Goal: Task Accomplishment & Management: Use online tool/utility

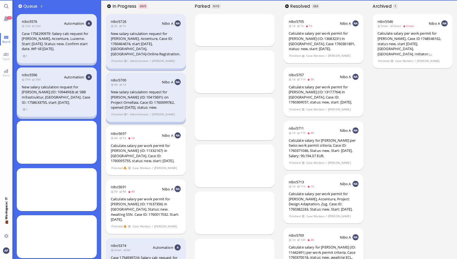
click at [8, 54] on link "Team" at bounding box center [6, 56] width 12 height 12
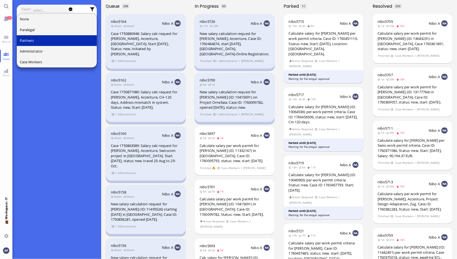
click at [37, 43] on button "Partners" at bounding box center [57, 40] width 80 height 11
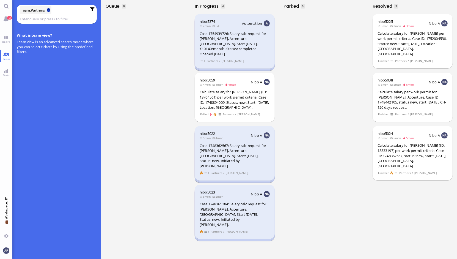
click at [49, 10] on button at bounding box center [49, 10] width 4 height 4
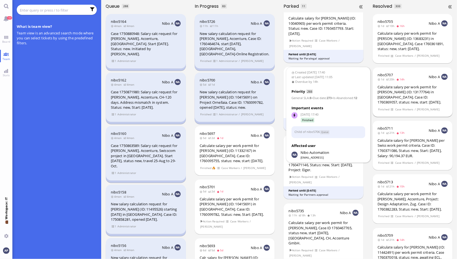
scroll to position [185, 0]
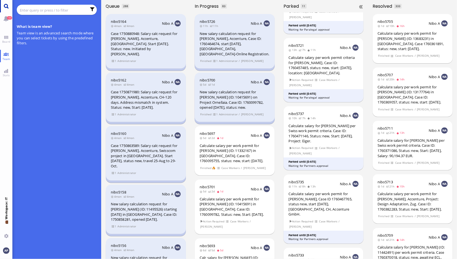
click at [3, 8] on link "Main menu" at bounding box center [6, 6] width 12 height 12
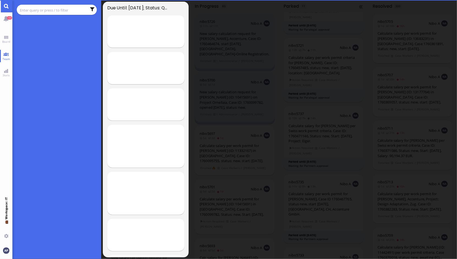
click at [37, 12] on input "text" at bounding box center [53, 10] width 67 height 6
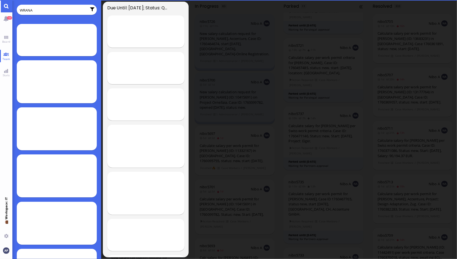
type input "WRANA"
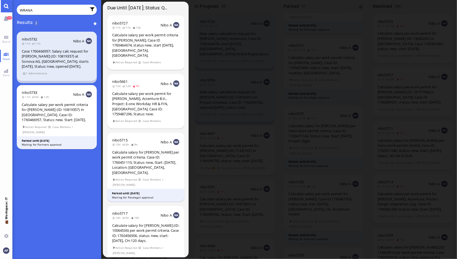
click at [40, 6] on div "WRANA" at bounding box center [57, 9] width 74 height 7
click at [50, 122] on div "nibo5733 11h 8h 13h Nibo A Calculate salary per work permit criteria for [PERSO…" at bounding box center [57, 117] width 80 height 64
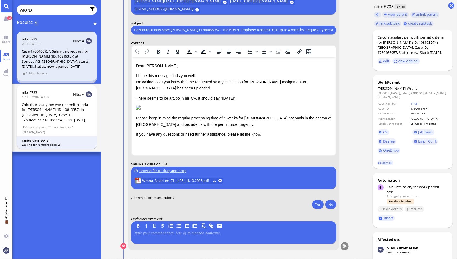
scroll to position [0, 0]
click at [162, 181] on span "Wrana_Salarium_ZH_p25_14.10.2025.pdf" at bounding box center [176, 180] width 68 height 6
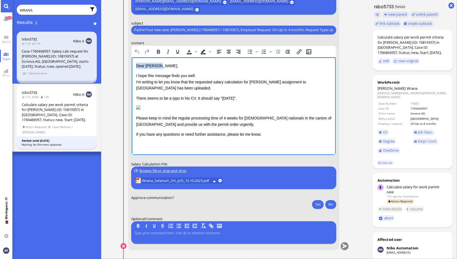
click at [140, 109] on img "Rich Text Area. Press ALT-0 for help." at bounding box center [138, 107] width 4 height 4
drag, startPoint x: 135, startPoint y: 95, endPoint x: 198, endPoint y: 98, distance: 63.0
click at [198, 98] on html "Dear [PERSON_NAME], I hope this message finds you well. I'm writing to let you …" at bounding box center [233, 100] width 204 height 86
drag, startPoint x: 193, startPoint y: 98, endPoint x: 136, endPoint y: 95, distance: 57.0
click at [136, 95] on p "There seems to be a typo in his CV. It should say "[DATE]"." at bounding box center [233, 98] width 195 height 6
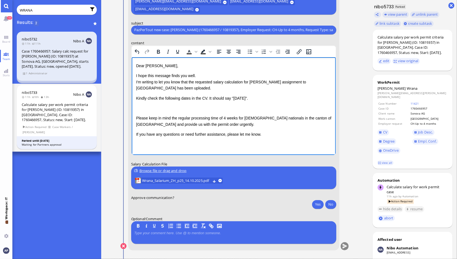
click at [205, 98] on p "Kindly check the following dates in the CV. It should say "[DATE]"." at bounding box center [233, 98] width 195 height 6
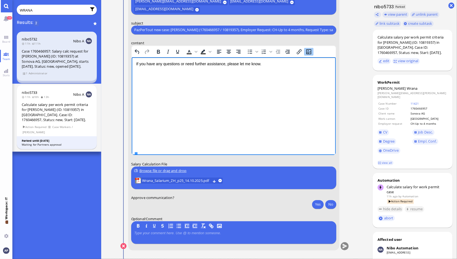
scroll to position [127, 0]
click at [200, 57] on p "Please keep in mind the regular processing time of 4 weeks for [DEMOGRAPHIC_DAT…" at bounding box center [233, 50] width 195 height 12
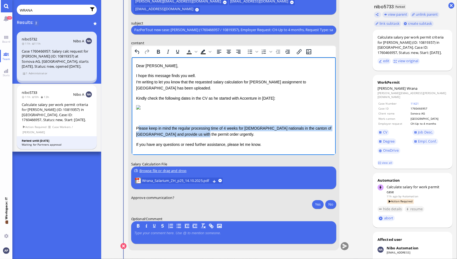
drag, startPoint x: 197, startPoint y: 132, endPoint x: 137, endPoint y: 126, distance: 60.4
click at [137, 126] on p "Please keep in mind the regular processing time of 4 weeks for [DEMOGRAPHIC_DAT…" at bounding box center [233, 131] width 195 height 12
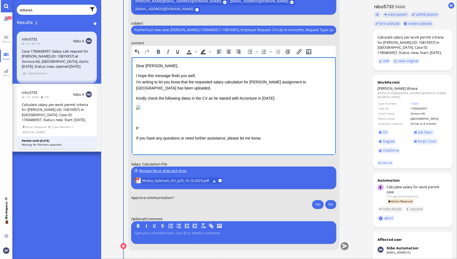
scroll to position [121, 0]
click at [135, 130] on html "Dear [PERSON_NAME], I hope this message finds you well. I'm writing to let you …" at bounding box center [233, 102] width 204 height 90
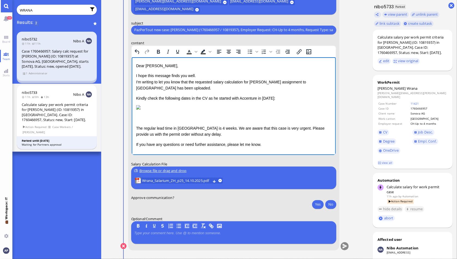
click at [278, 131] on p "The regular lead time in [GEOGRAPHIC_DATA] is 4 weeks. We are aware that this c…" at bounding box center [233, 131] width 195 height 12
drag, startPoint x: 283, startPoint y: 137, endPoint x: 312, endPoint y: 139, distance: 29.2
click at [312, 137] on p "The regular lead time in [GEOGRAPHIC_DATA] is 4 weeks. We are aware that this c…" at bounding box center [233, 131] width 195 height 12
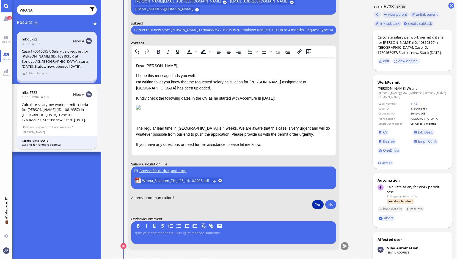
click at [318, 202] on button "Yes" at bounding box center [318, 203] width 12 height 9
click at [343, 246] on button "submit" at bounding box center [344, 246] width 8 height 8
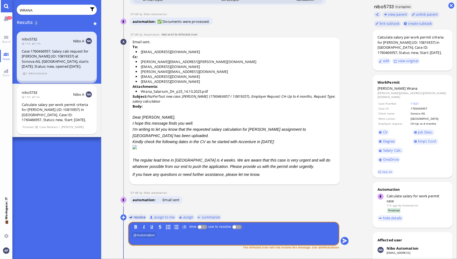
click at [134, 217] on button "resolve" at bounding box center [137, 217] width 19 height 6
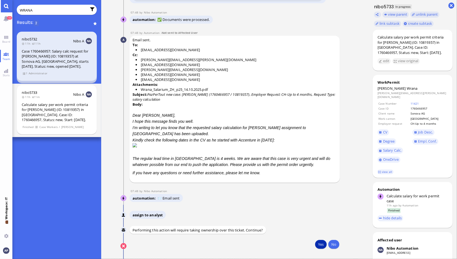
click at [318, 244] on button "Yes" at bounding box center [321, 244] width 12 height 9
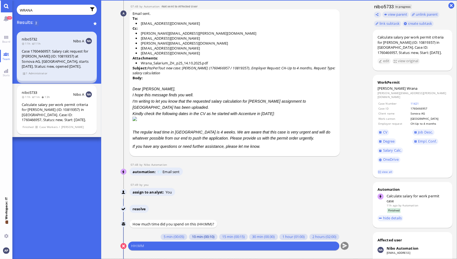
click at [191, 238] on button "10 min (00:10)" at bounding box center [202, 237] width 29 height 6
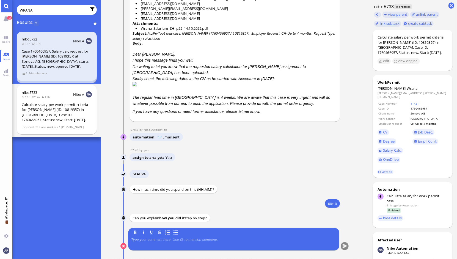
click at [177, 240] on p at bounding box center [233, 239] width 205 height 4
click at [344, 247] on button "submit" at bounding box center [344, 246] width 8 height 8
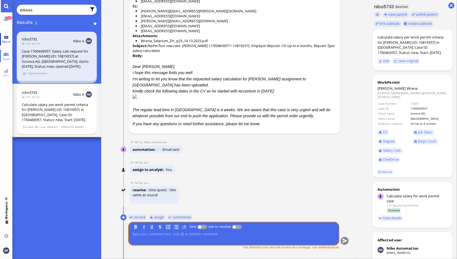
click at [8, 33] on link "Board" at bounding box center [6, 39] width 12 height 12
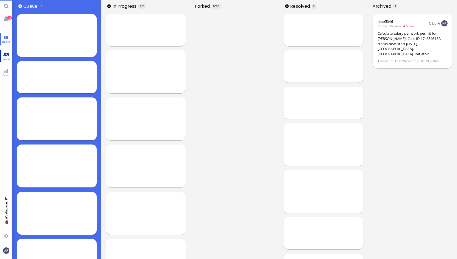
click at [5, 55] on link "Team" at bounding box center [6, 56] width 12 height 12
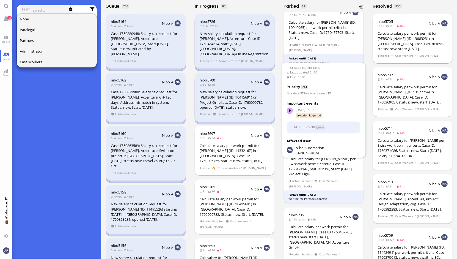
scroll to position [152, 0]
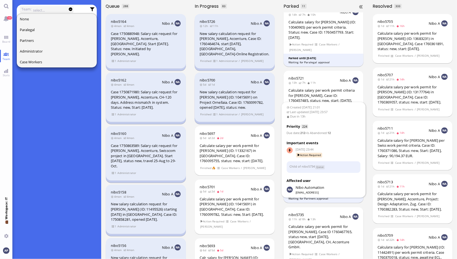
click at [314, 228] on div "Calculate salary per work permit for [PERSON_NAME], Case ID 1760467765, status …" at bounding box center [323, 237] width 70 height 26
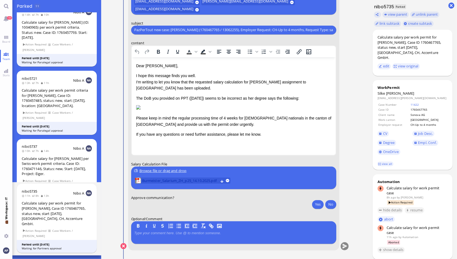
click at [174, 179] on span "Burmeister_Salarium_ZH_p25_14.10.2025.pdf" at bounding box center [180, 180] width 76 height 6
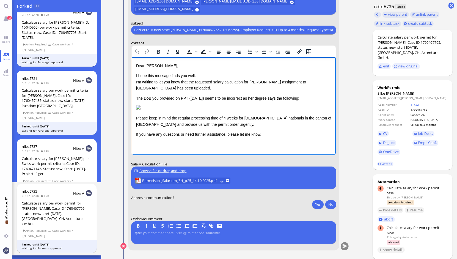
scroll to position [20, 0]
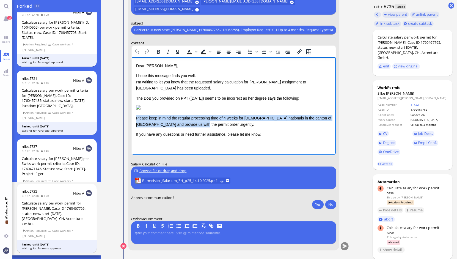
drag, startPoint x: 202, startPoint y: 134, endPoint x: 135, endPoint y: 129, distance: 66.9
click at [135, 129] on html "Dear [PERSON_NAME], I hope this message finds you well. I'm writing to let you …" at bounding box center [233, 100] width 204 height 86
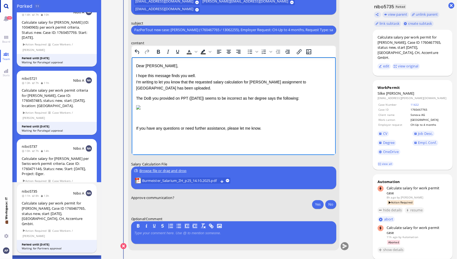
click at [5, 8] on link "Main menu" at bounding box center [6, 6] width 12 height 12
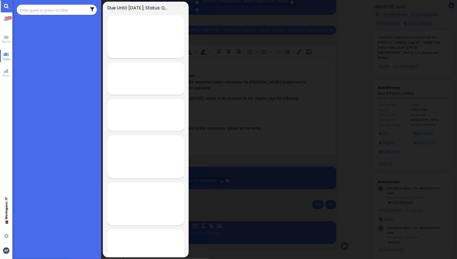
click at [29, 11] on input "text" at bounding box center [53, 10] width 67 height 6
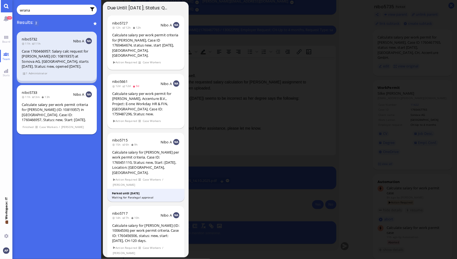
click at [58, 103] on div "Calculate salary per work permit criteria for [PERSON_NAME] (ID: 10819357) in […" at bounding box center [57, 112] width 70 height 20
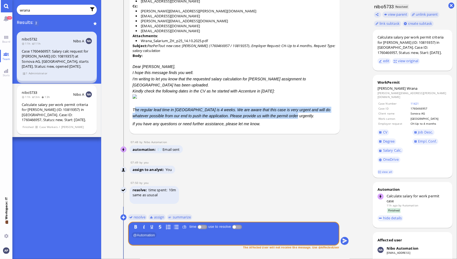
drag, startPoint x: 133, startPoint y: 109, endPoint x: 277, endPoint y: 116, distance: 143.6
click at [277, 116] on p "The regular lead time in [GEOGRAPHIC_DATA] is 4 weeks. We are aware that this c…" at bounding box center [234, 113] width 204 height 12
copy p "he regular lead time in [GEOGRAPHIC_DATA] is 4 weeks. We are aware that this ca…"
click at [23, 12] on input "wrana" at bounding box center [53, 10] width 67 height 6
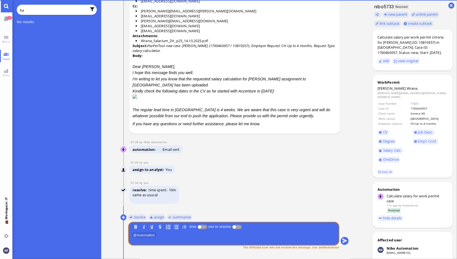
type input "b"
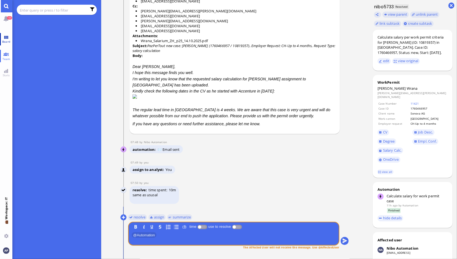
click at [5, 37] on link "Board" at bounding box center [6, 39] width 12 height 12
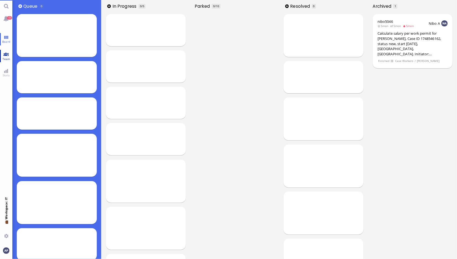
click at [5, 54] on link "Team" at bounding box center [6, 56] width 12 height 12
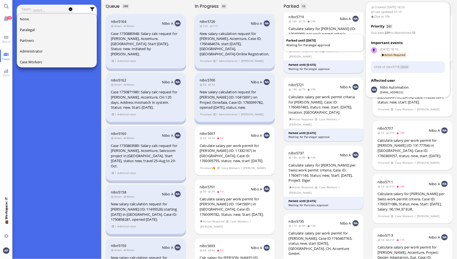
scroll to position [149, 0]
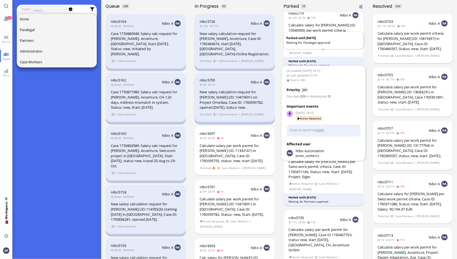
click at [342, 237] on div "Calculate salary per work permit for [PERSON_NAME], Case ID 1760467765, status …" at bounding box center [323, 240] width 70 height 26
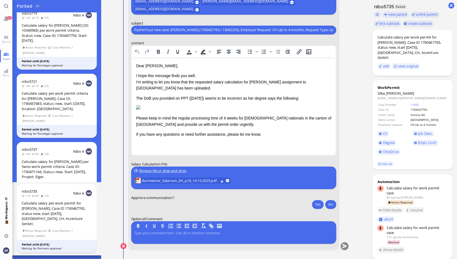
click at [217, 137] on div "Dear [PERSON_NAME], I hope this message finds you well. I'm writing to let you …" at bounding box center [233, 99] width 195 height 75
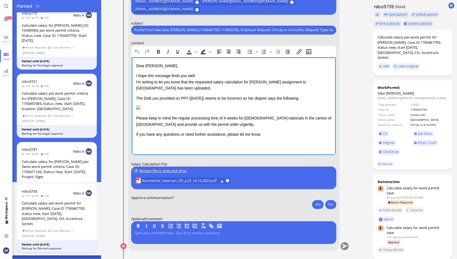
scroll to position [20, 0]
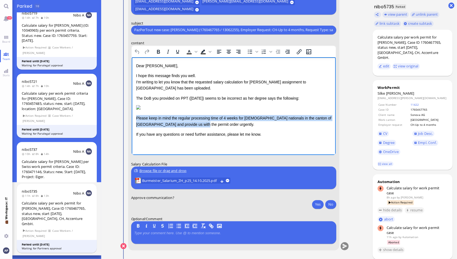
drag, startPoint x: 199, startPoint y: 137, endPoint x: 258, endPoint y: 184, distance: 75.9
click at [131, 127] on html "Dear [PERSON_NAME], I hope this message finds you well. I'm writing to let you …" at bounding box center [233, 100] width 204 height 86
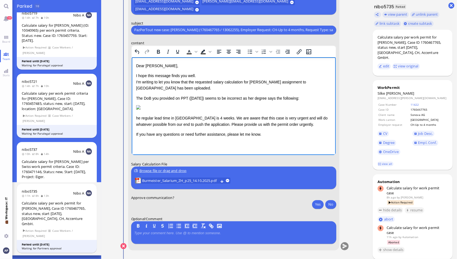
click at [134, 130] on html "Dear [PERSON_NAME], I hope this message finds you well. I'm writing to let you …" at bounding box center [233, 100] width 204 height 86
drag, startPoint x: 335, startPoint y: 138, endPoint x: 462, endPoint y: 213, distance: 147.9
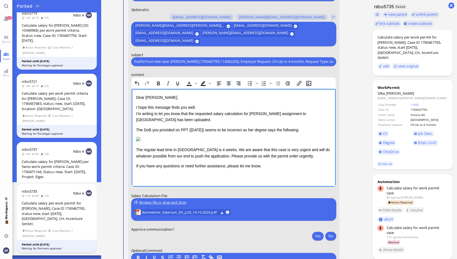
scroll to position [-33, 0]
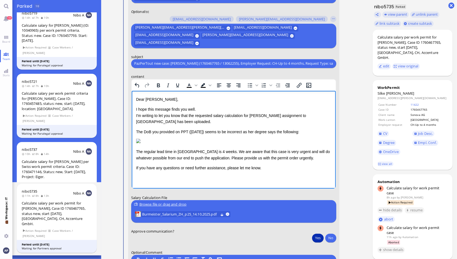
click at [313, 240] on button "Yes" at bounding box center [318, 237] width 12 height 9
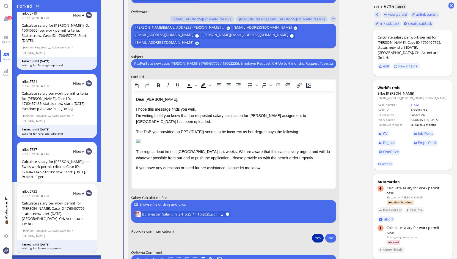
scroll to position [0, 0]
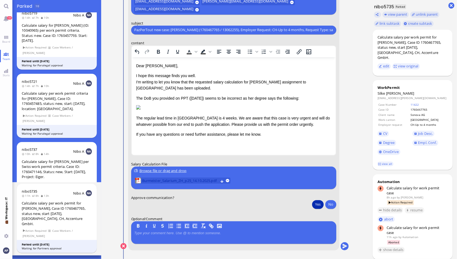
click at [192, 179] on span "Burmeister_Salarium_ZH_p25_14.10.2025.pdf" at bounding box center [180, 180] width 76 height 6
click at [342, 245] on button "submit" at bounding box center [344, 246] width 8 height 8
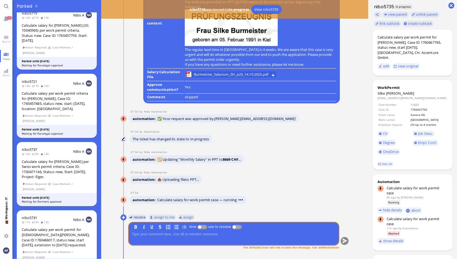
click at [134, 216] on button "resolve" at bounding box center [137, 217] width 19 height 6
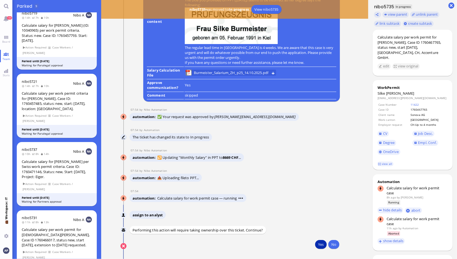
click at [316, 241] on button "Yes" at bounding box center [321, 244] width 12 height 9
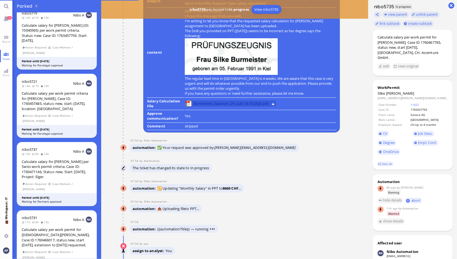
click at [221, 103] on span "Burmeister_Salarium_ZH_p25_14.10.2025.pdf" at bounding box center [231, 103] width 74 height 6
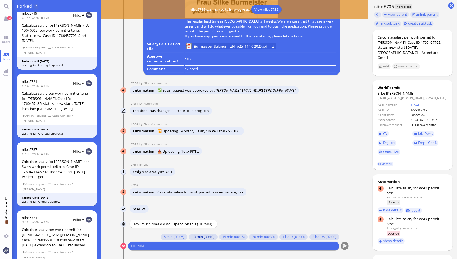
click at [197, 235] on button "10 min (00:10)" at bounding box center [202, 237] width 29 height 6
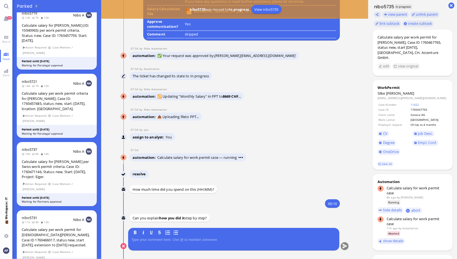
click at [176, 242] on div at bounding box center [233, 243] width 205 height 12
click at [174, 240] on p at bounding box center [233, 239] width 205 height 4
click at [341, 249] on button "submit" at bounding box center [344, 246] width 8 height 8
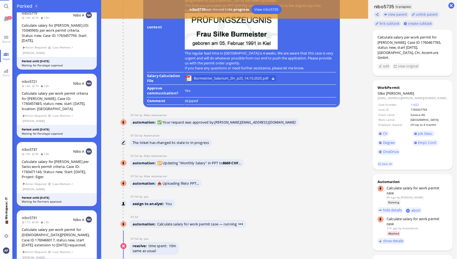
click at [341, 249] on conversation-line "07:54 by You You resolve time spent 10m same as usual" at bounding box center [234, 245] width 229 height 19
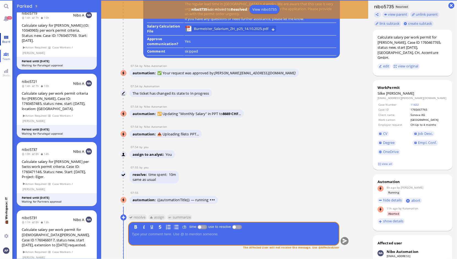
click at [4, 45] on link "Board" at bounding box center [6, 39] width 12 height 12
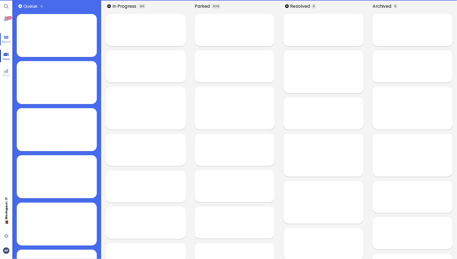
click at [6, 54] on link "Team" at bounding box center [6, 56] width 12 height 12
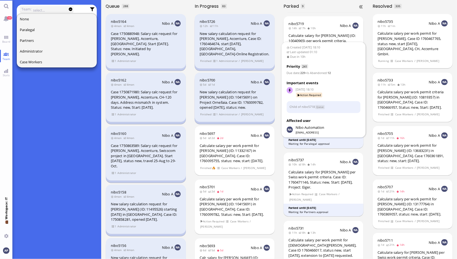
scroll to position [223, 0]
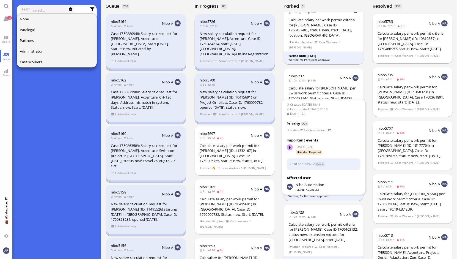
drag, startPoint x: 324, startPoint y: 229, endPoint x: 180, endPoint y: 241, distance: 145.1
click at [324, 229] on div "Calculate salary per work permit criteria for [PERSON_NAME], Case ID 1760463132…" at bounding box center [323, 231] width 70 height 20
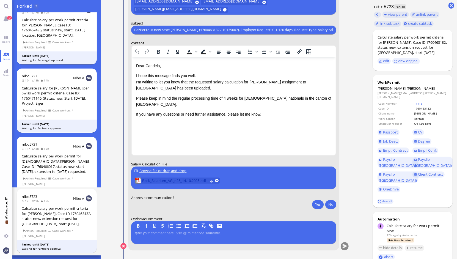
click at [178, 178] on span "Beck_Salarium_AG_p25_14.10.2025.pdf" at bounding box center [174, 180] width 65 height 6
click at [317, 206] on button "Yes" at bounding box center [318, 203] width 12 height 9
click at [343, 249] on button "submit" at bounding box center [344, 246] width 8 height 8
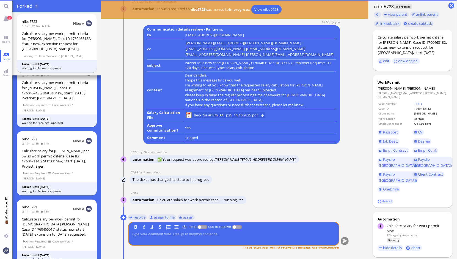
scroll to position [285, 0]
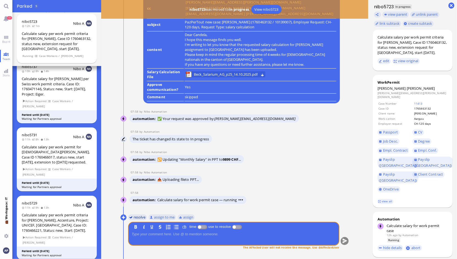
click at [134, 217] on button "resolve" at bounding box center [137, 217] width 19 height 6
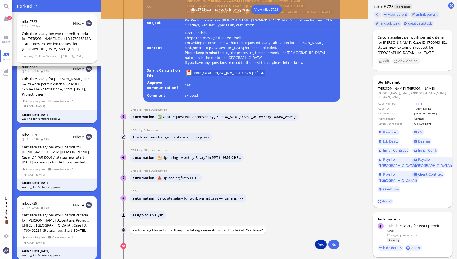
click at [316, 243] on button "Yes" at bounding box center [321, 244] width 12 height 9
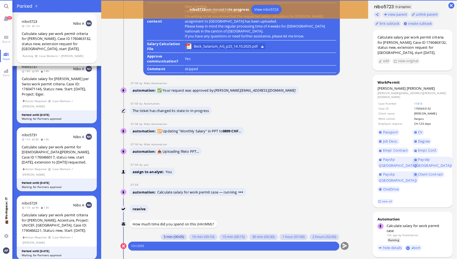
click at [169, 237] on button "5 min (00:05)" at bounding box center [173, 237] width 27 height 6
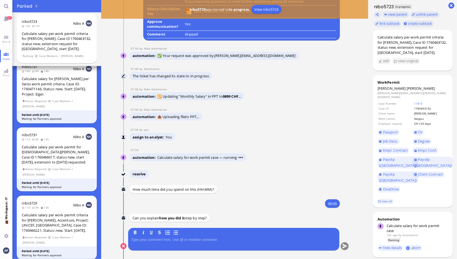
click at [167, 241] on p at bounding box center [233, 239] width 205 height 4
click at [343, 246] on button "submit" at bounding box center [344, 246] width 8 height 8
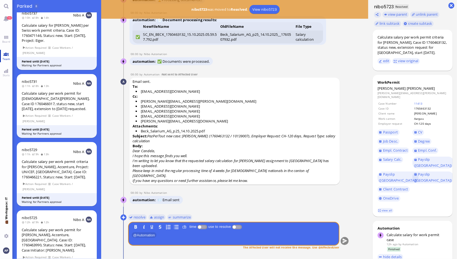
drag, startPoint x: 6, startPoint y: 38, endPoint x: 6, endPoint y: 53, distance: 14.8
click at [6, 38] on link "Board" at bounding box center [6, 39] width 12 height 12
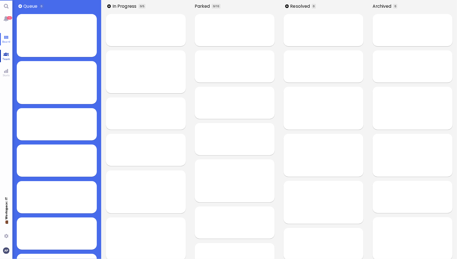
click at [6, 55] on link "Team" at bounding box center [6, 56] width 12 height 12
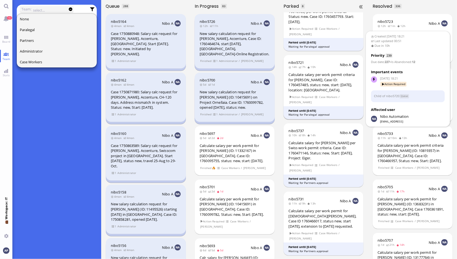
scroll to position [194, 0]
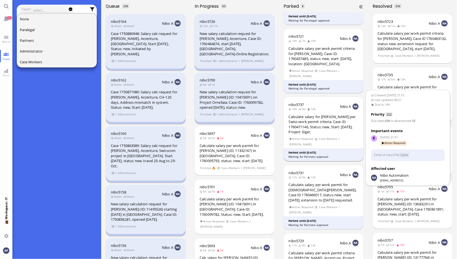
click at [335, 124] on div "Calculate salary for [PERSON_NAME] per Swiss work permit criteria. Case ID: 176…" at bounding box center [323, 124] width 70 height 20
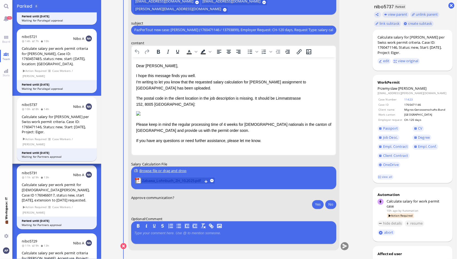
click at [164, 179] on span "Zabawa_Lohnbuch_ZH_10.2025.pdf" at bounding box center [172, 180] width 60 height 6
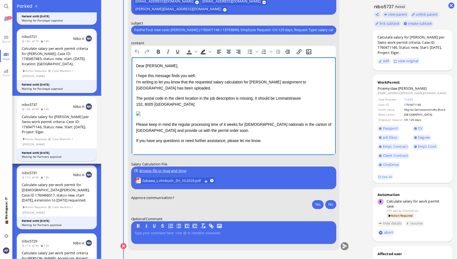
scroll to position [2, 0]
click at [316, 205] on button "Yes" at bounding box center [318, 203] width 12 height 9
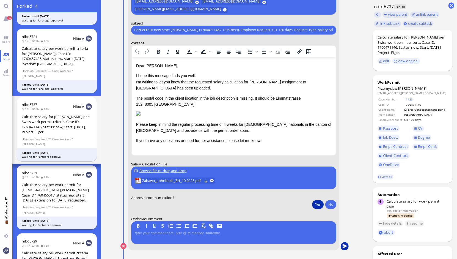
click at [344, 244] on button "submit" at bounding box center [344, 246] width 8 height 8
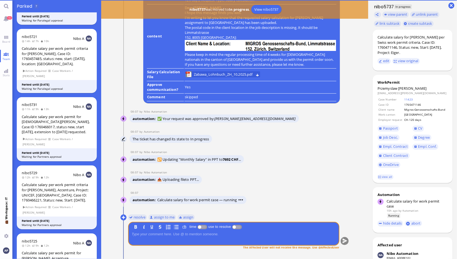
scroll to position [194, 0]
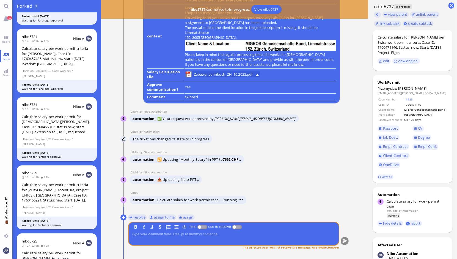
click at [137, 217] on div "You resolve assign to me assign B I U S time use to resolve The Affected User w…" at bounding box center [234, 234] width 229 height 45
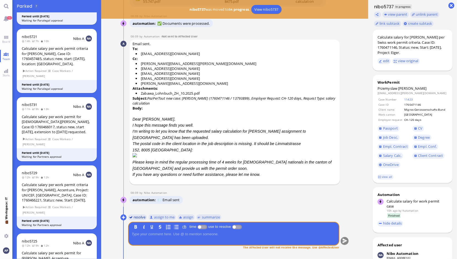
click at [136, 217] on button "resolve" at bounding box center [137, 217] width 19 height 6
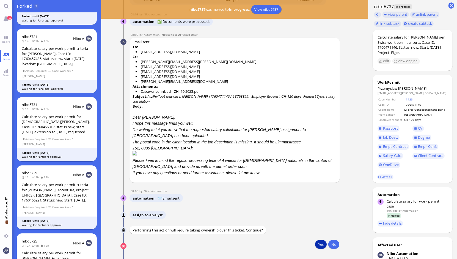
click at [319, 246] on button "Yes" at bounding box center [321, 244] width 12 height 9
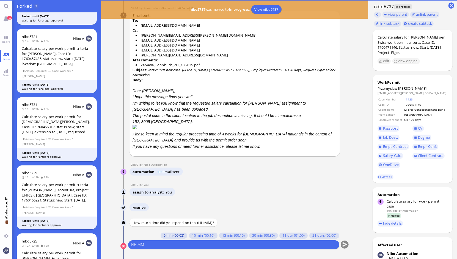
scroll to position [1, 0]
click at [171, 237] on button "5 min (00:05)" at bounding box center [173, 235] width 27 height 6
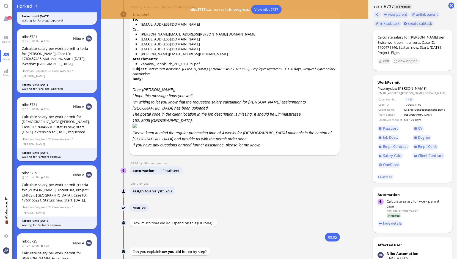
scroll to position [0, 0]
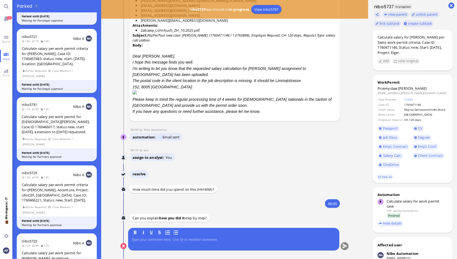
click at [171, 241] on p at bounding box center [233, 239] width 205 height 4
click at [344, 244] on button "submit" at bounding box center [344, 246] width 8 height 8
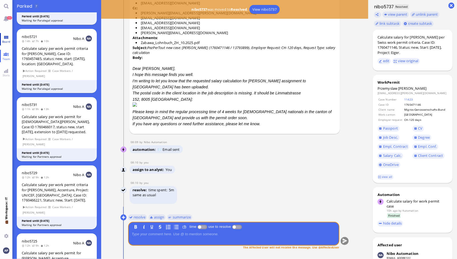
click at [5, 37] on link "Board" at bounding box center [6, 39] width 12 height 12
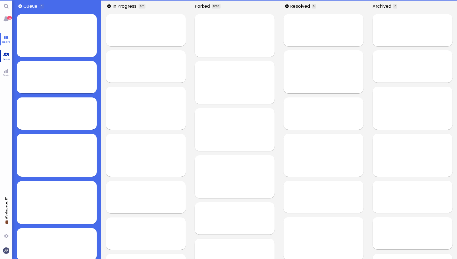
click at [5, 57] on span "Team" at bounding box center [6, 59] width 10 height 4
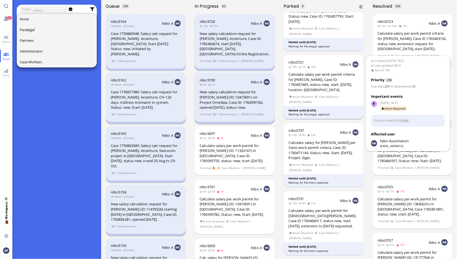
scroll to position [171, 0]
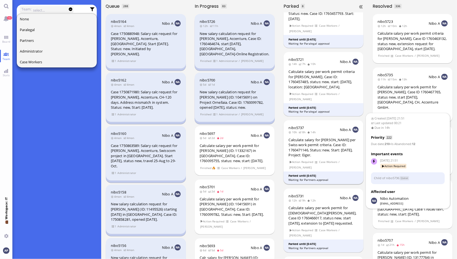
click at [333, 145] on div "Calculate salary for [PERSON_NAME] per Swiss work permit criteria. Case ID: 176…" at bounding box center [323, 147] width 70 height 20
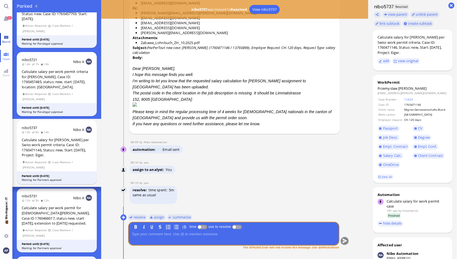
click at [6, 37] on link "Board" at bounding box center [6, 39] width 12 height 12
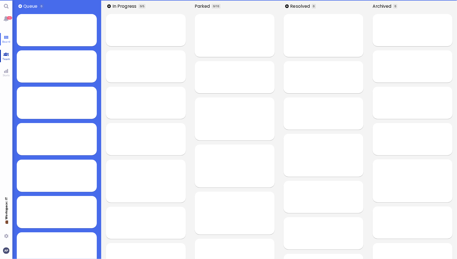
click at [5, 53] on link "Team" at bounding box center [6, 56] width 12 height 12
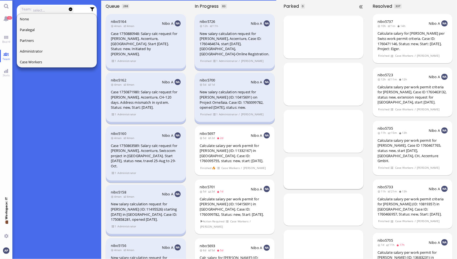
scroll to position [91, 0]
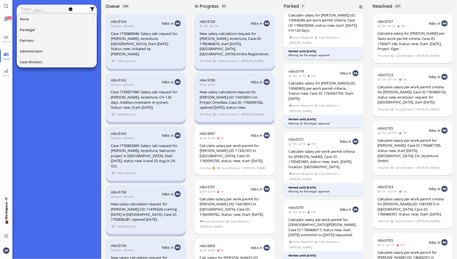
click at [351, 257] on div "Waiting for Partners approval" at bounding box center [323, 259] width 70 height 4
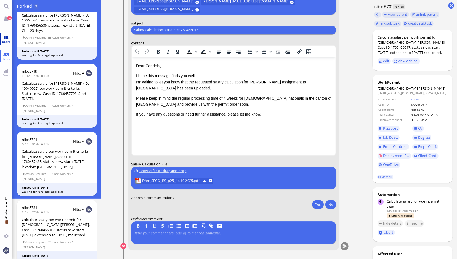
click at [4, 38] on link "Board" at bounding box center [6, 39] width 12 height 12
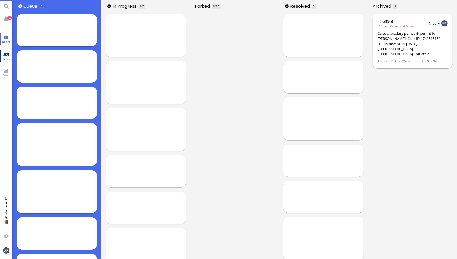
click at [5, 51] on link "Team" at bounding box center [6, 56] width 12 height 12
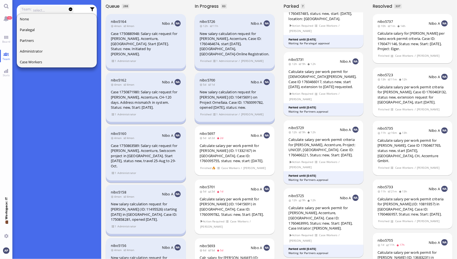
scroll to position [240, 0]
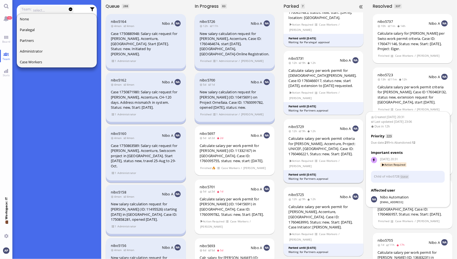
click at [305, 137] on div "Calculate salary per work permit criteria for [PERSON_NAME], Accenture, Project…" at bounding box center [323, 146] width 70 height 20
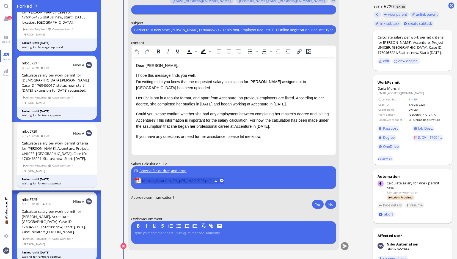
click at [161, 179] on span "Monshi_Salarium_ZH_p25_14.10.2025.pdf" at bounding box center [177, 180] width 70 height 6
click at [167, 181] on span "Monshi_Salarium_ZH_p25_14.10.2025.pdf" at bounding box center [177, 180] width 70 height 6
click at [314, 204] on button "Yes" at bounding box center [318, 203] width 12 height 9
click at [341, 248] on button "submit" at bounding box center [344, 246] width 8 height 8
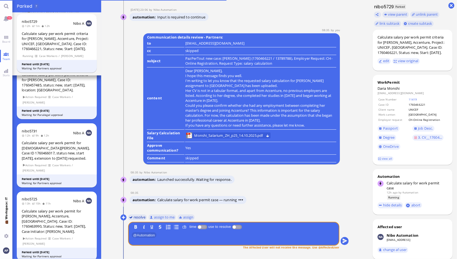
click at [140, 217] on button "resolve" at bounding box center [137, 217] width 19 height 6
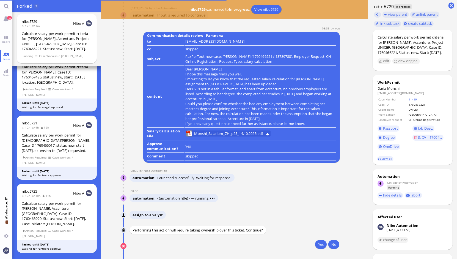
scroll to position [221, 0]
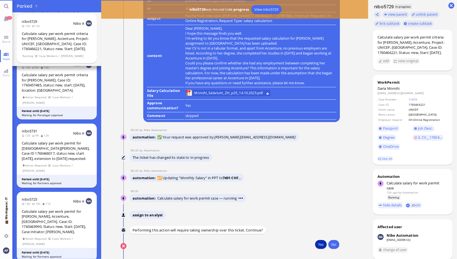
click at [316, 244] on button "Yes" at bounding box center [321, 244] width 12 height 9
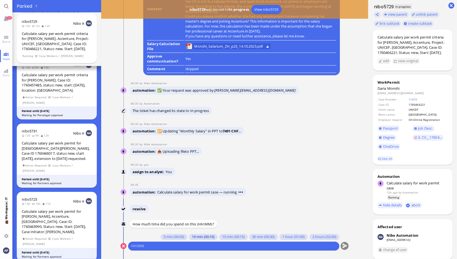
click at [194, 235] on button "10 min (00:10)" at bounding box center [202, 237] width 29 height 6
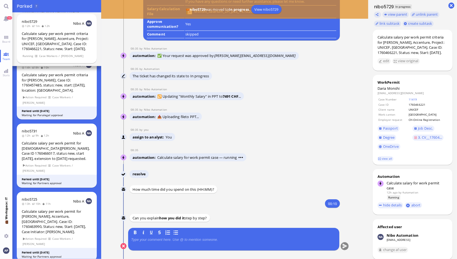
click at [191, 238] on p at bounding box center [233, 239] width 205 height 4
click at [340, 246] on button "submit" at bounding box center [344, 246] width 8 height 8
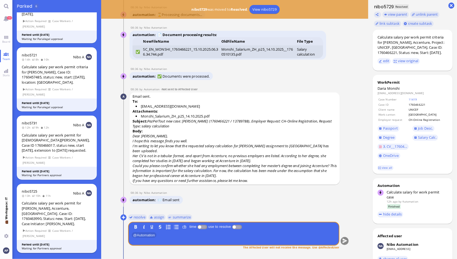
scroll to position [168, 0]
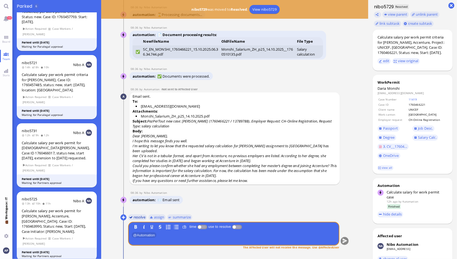
click at [138, 214] on button "resolve" at bounding box center [137, 217] width 19 height 6
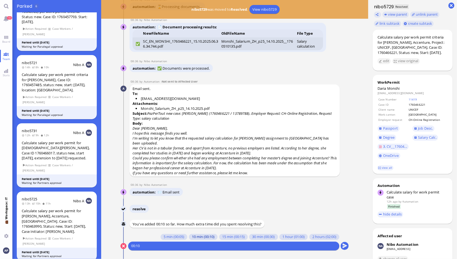
click at [189, 236] on button "10 min (00:10)" at bounding box center [202, 237] width 29 height 6
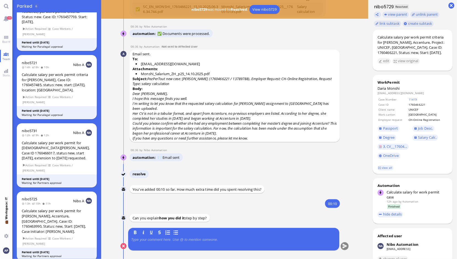
click at [179, 244] on div at bounding box center [233, 243] width 205 height 12
click at [181, 240] on p at bounding box center [233, 239] width 205 height 4
click at [344, 246] on button "submit" at bounding box center [344, 246] width 8 height 8
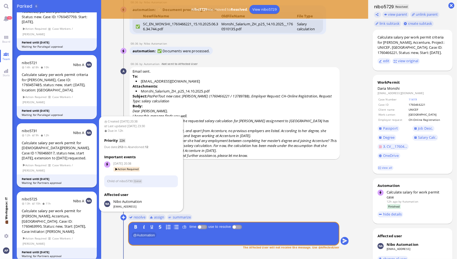
click at [70, 148] on div "Calculate salary per work permit for [DEMOGRAPHIC_DATA][PERSON_NAME], Case ID 1…" at bounding box center [57, 150] width 70 height 20
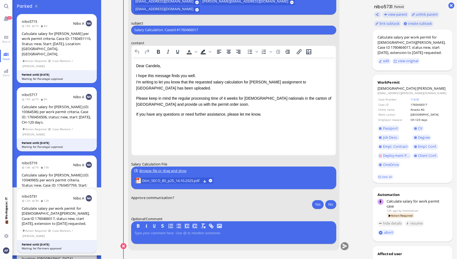
scroll to position [168, 0]
